Goal: Communication & Community: Answer question/provide support

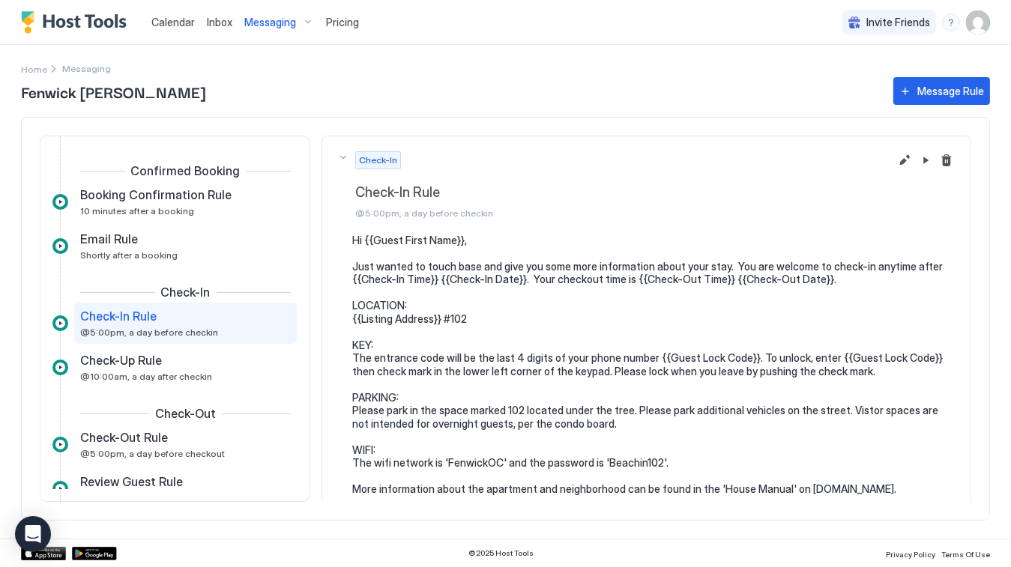
scroll to position [4, 0]
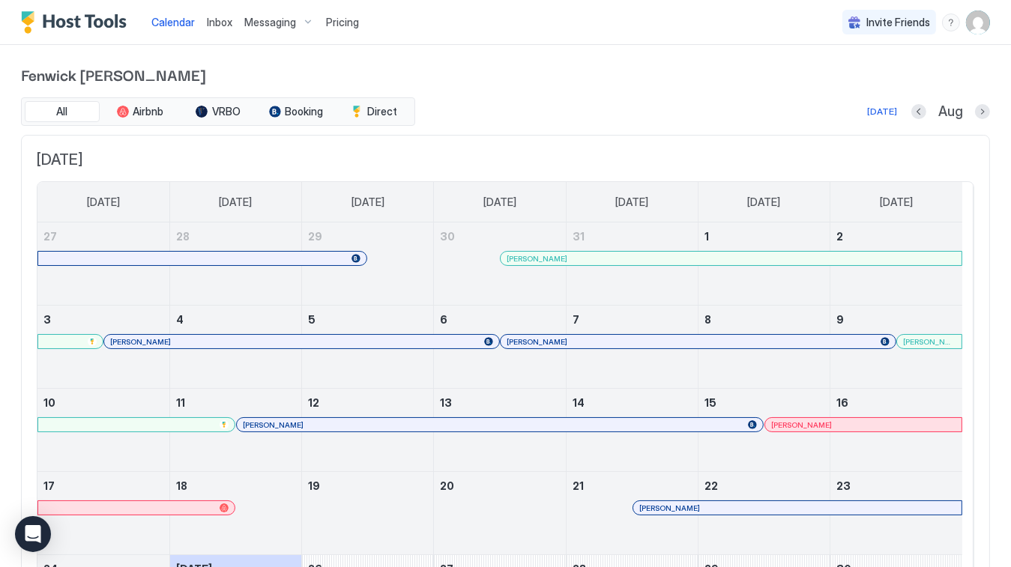
click at [253, 22] on span "Messaging" at bounding box center [270, 22] width 52 height 13
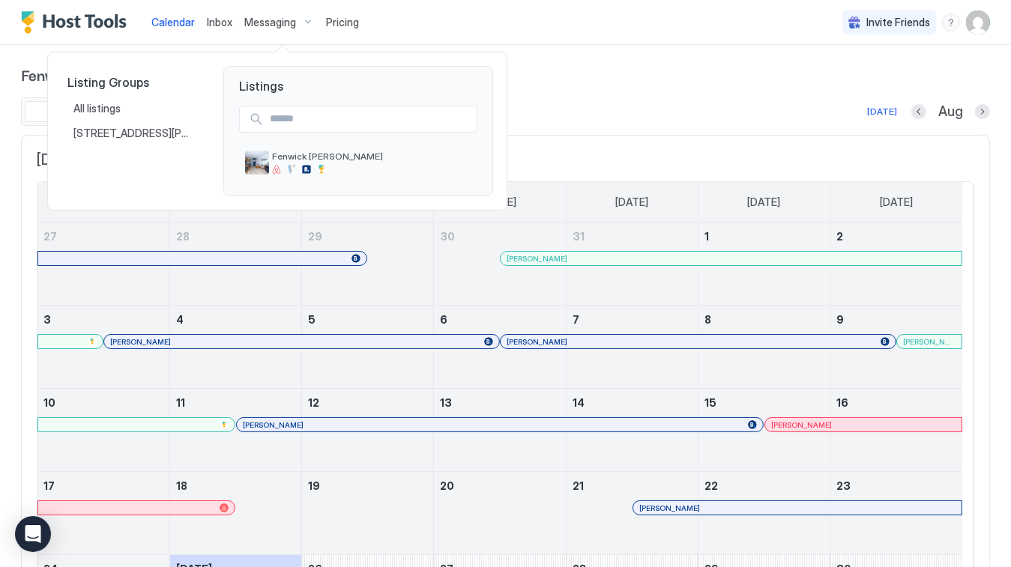
click at [262, 24] on div at bounding box center [505, 283] width 1011 height 567
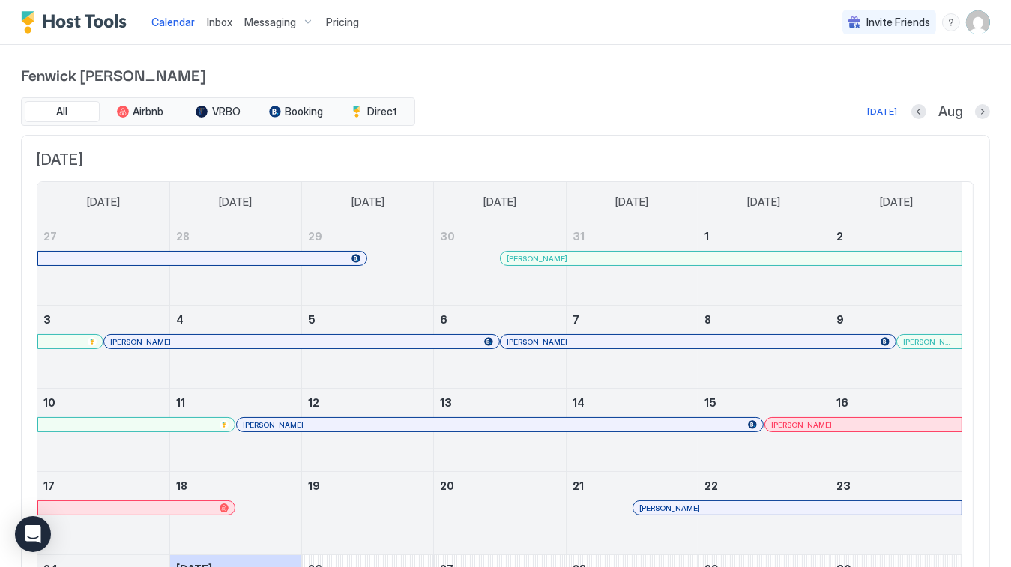
click at [276, 23] on span "Messaging" at bounding box center [270, 22] width 52 height 13
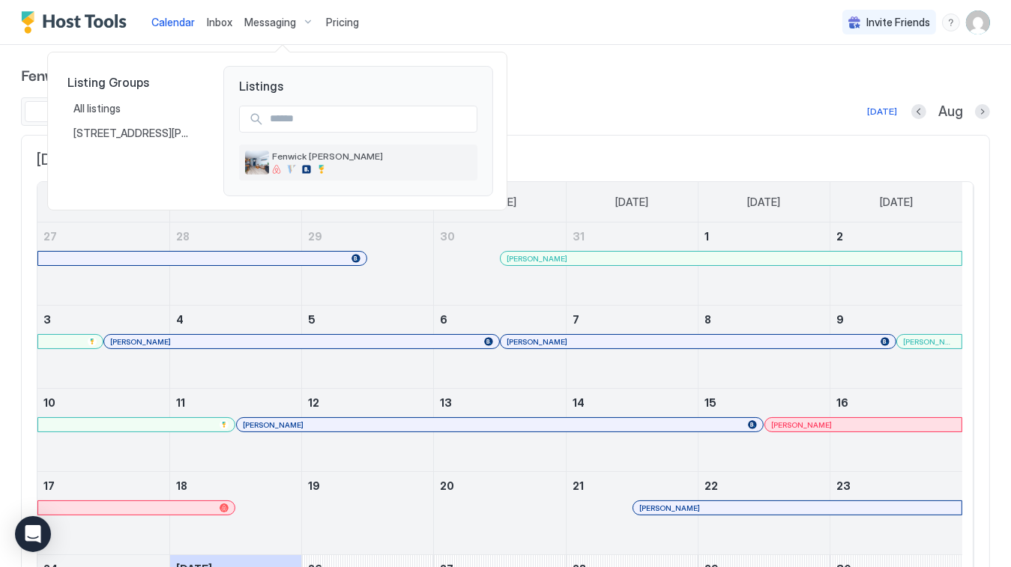
click at [309, 152] on span "Fenwick [PERSON_NAME]" at bounding box center [371, 156] width 199 height 11
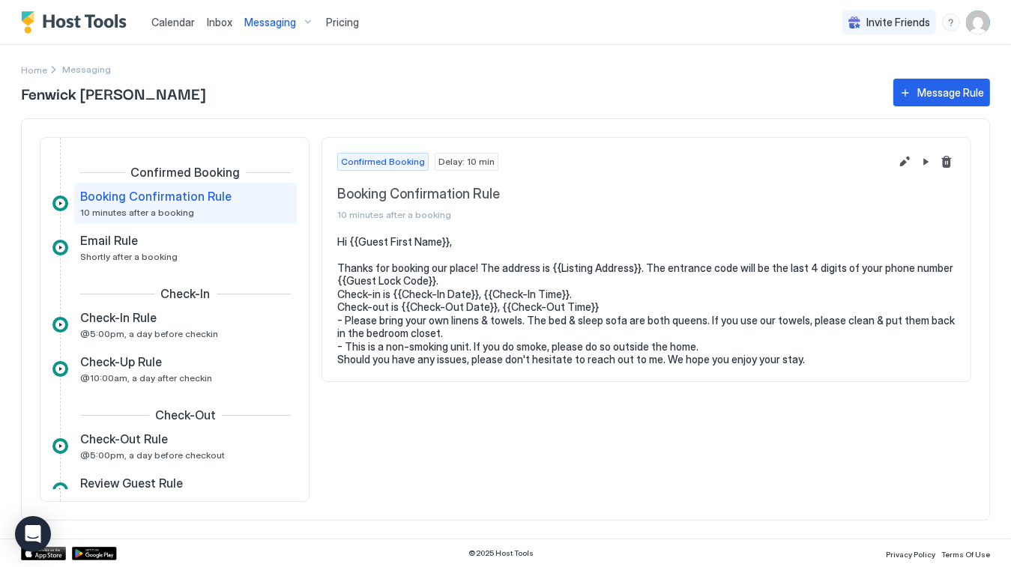
click at [223, 28] on span "Inbox" at bounding box center [219, 22] width 25 height 13
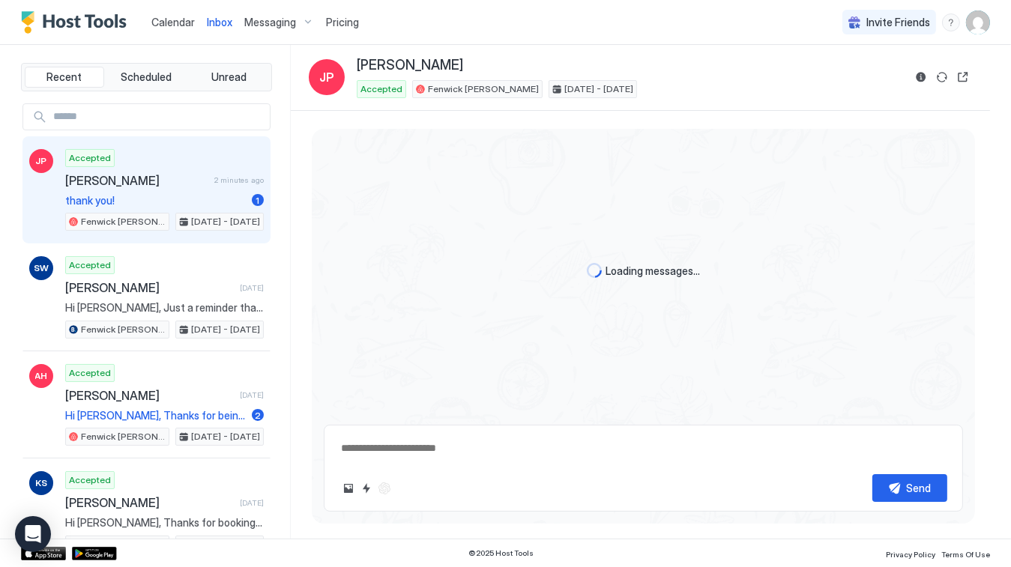
scroll to position [892, 0]
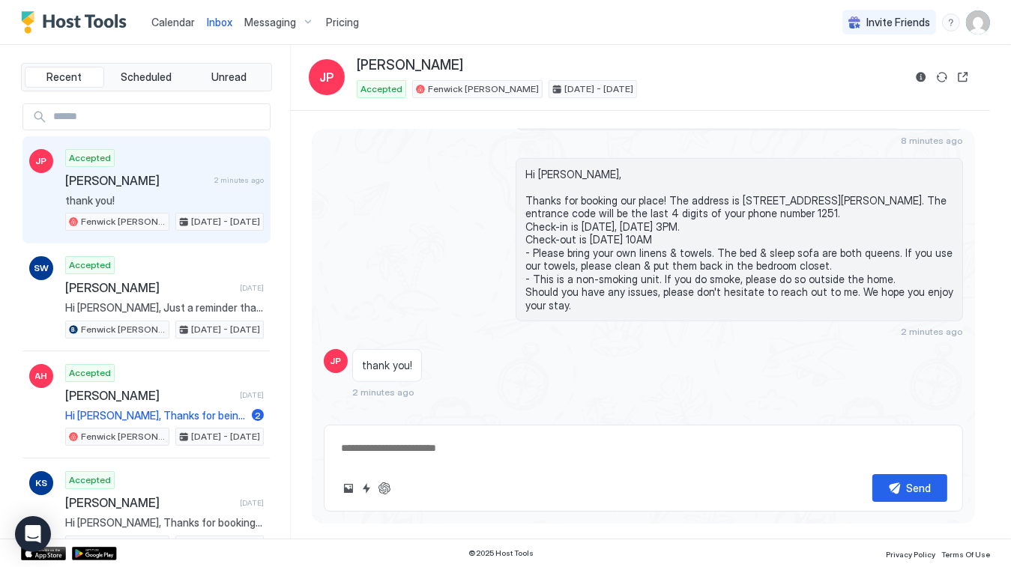
click at [605, 451] on textarea at bounding box center [643, 449] width 608 height 28
click at [749, 431] on textarea "**********" at bounding box center [643, 440] width 608 height 44
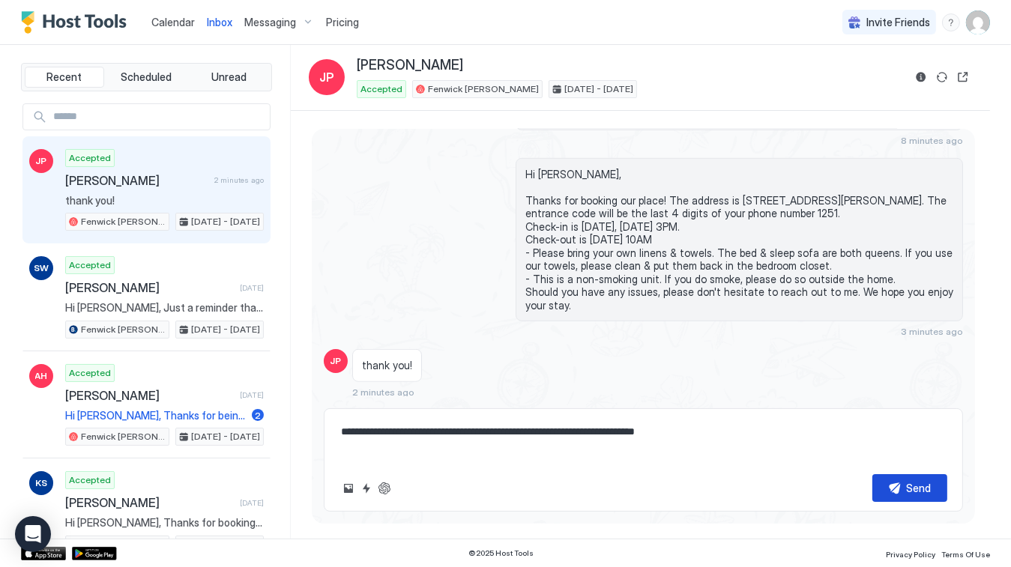
type textarea "**********"
click at [928, 486] on div "Send" at bounding box center [919, 488] width 25 height 16
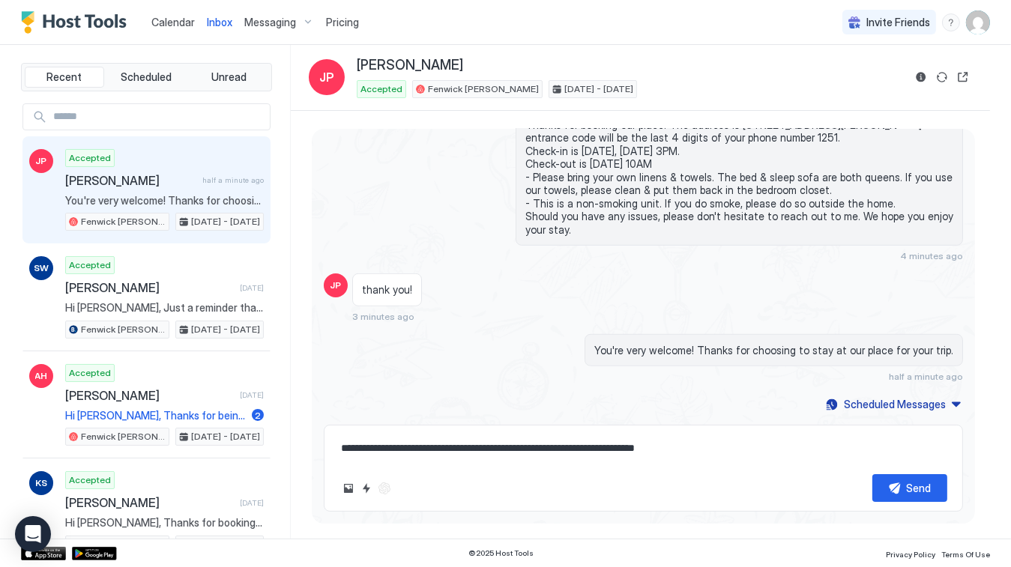
scroll to position [936, 0]
